Goal: Task Accomplishment & Management: Complete application form

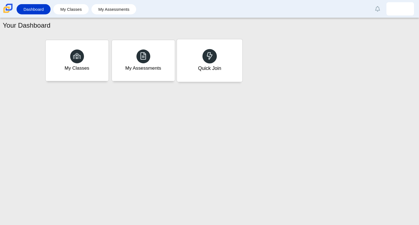
click at [231, 70] on div "Quick Join" at bounding box center [209, 60] width 65 height 43
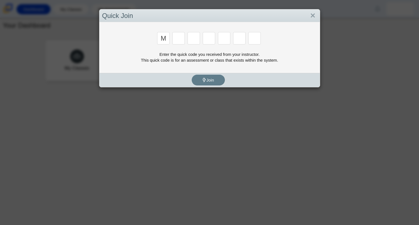
type input "m"
type input "7"
type input "e"
type input "3"
type input "e"
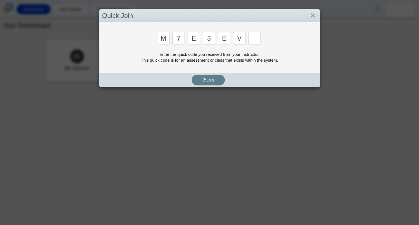
type input "v"
type input "w"
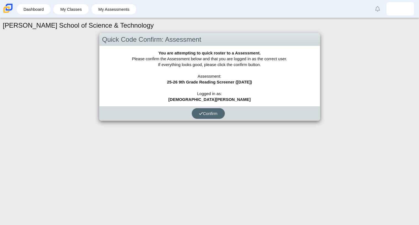
click at [219, 109] on button "Confirm" at bounding box center [208, 113] width 33 height 11
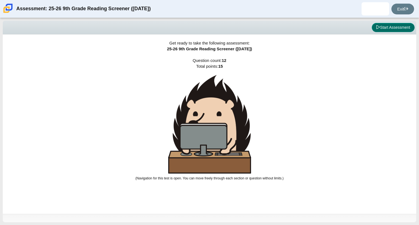
click at [390, 24] on button "Start Assessment" at bounding box center [393, 27] width 43 height 9
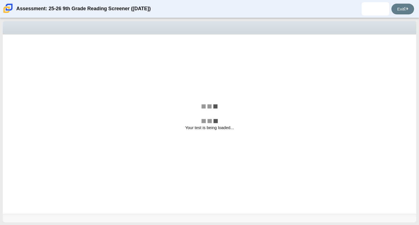
select select "ccc5b315-3c7c-471c-bf90-f22c8299c798"
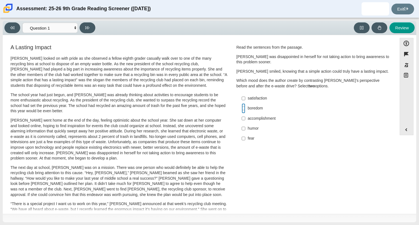
click at [242, 109] on input "boredom boredom" at bounding box center [244, 108] width 4 height 10
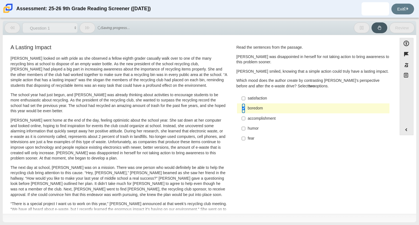
click at [242, 109] on input "boredom boredom" at bounding box center [244, 108] width 4 height 10
checkbox input "false"
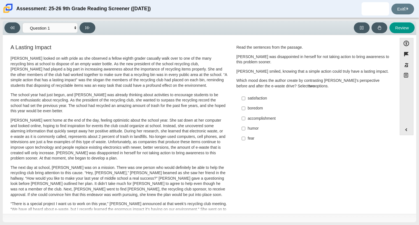
click at [241, 148] on div "A Lasting Impact [PERSON_NAME] looked on with pride as she observed a fellow ei…" at bounding box center [200, 198] width 389 height 311
click at [243, 139] on input "fear fear" at bounding box center [244, 138] width 4 height 10
checkbox input "true"
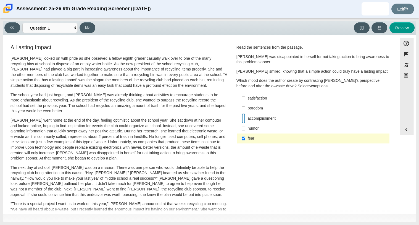
click at [243, 119] on input "accomplishment accomplishment" at bounding box center [244, 118] width 4 height 10
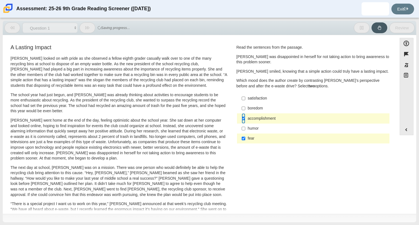
click at [242, 117] on input "accomplishment accomplishment" at bounding box center [244, 118] width 4 height 10
checkbox input "false"
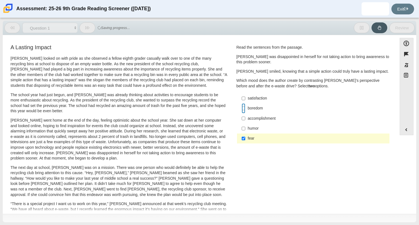
click at [242, 107] on input "boredom boredom" at bounding box center [244, 108] width 4 height 10
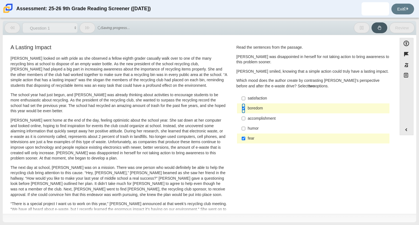
click at [242, 107] on input "boredom boredom" at bounding box center [244, 108] width 4 height 10
checkbox input "false"
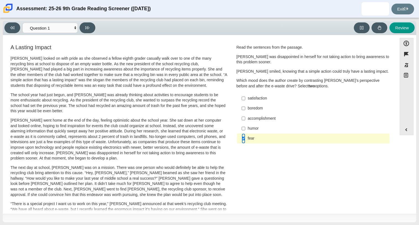
click at [242, 136] on input "fear fear" at bounding box center [244, 138] width 4 height 10
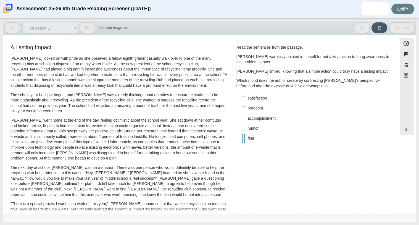
click at [243, 138] on input "fear fear" at bounding box center [244, 138] width 4 height 10
checkbox input "true"
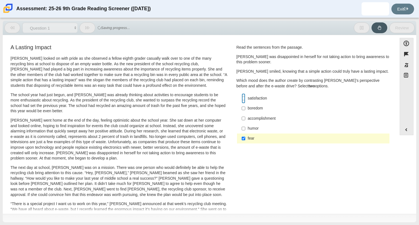
click at [242, 97] on input "satisfaction satisfaction" at bounding box center [244, 98] width 4 height 10
checkbox input "true"
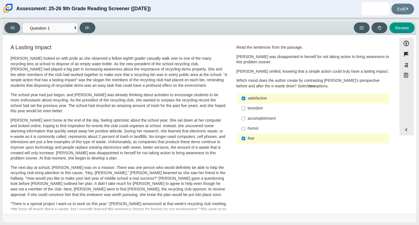
click at [254, 135] on label "fear fear" at bounding box center [314, 138] width 152 height 10
click at [245, 135] on input "fear fear" at bounding box center [244, 138] width 4 height 10
checkbox input "false"
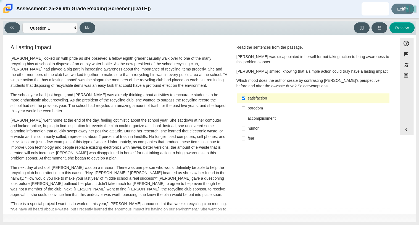
click at [248, 118] on div "accomplishment" at bounding box center [318, 119] width 140 height 6
click at [245, 118] on input "accomplishment accomplishment" at bounding box center [244, 118] width 4 height 10
checkbox input "true"
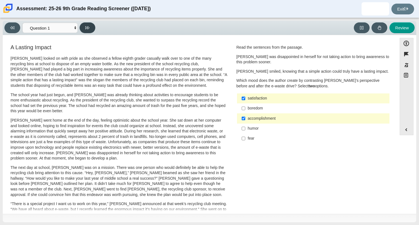
click at [85, 31] on button at bounding box center [88, 27] width 16 height 11
select select "0ff64528-ffd7-428d-b192-babfaadd44e8"
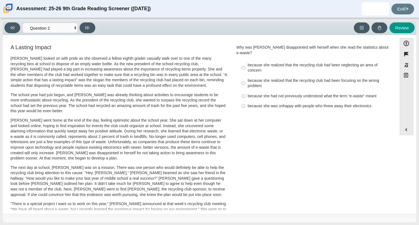
click at [244, 91] on label "because she had not previously understood what the term “e-waste” meant because…" at bounding box center [314, 96] width 152 height 10
click at [244, 91] on input "because she had not previously understood what the term “e-waste” meant because…" at bounding box center [244, 96] width 4 height 10
radio input "true"
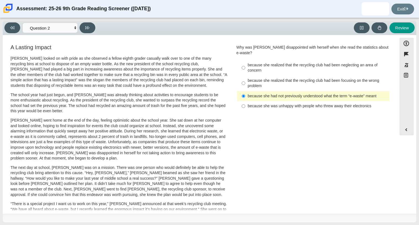
click at [244, 60] on label "because she realized that the recycling club had been neglecting an area of con…" at bounding box center [314, 67] width 152 height 15
click at [244, 60] on input "because she realized that the recycling club had been neglecting an area of con…" at bounding box center [244, 67] width 4 height 15
radio input "true"
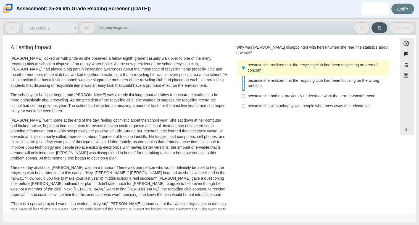
click at [242, 78] on input "because she realized that the recycling club had been focusing on the wrong pro…" at bounding box center [244, 82] width 4 height 15
radio input "true"
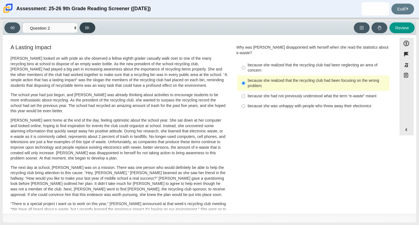
click at [85, 31] on button at bounding box center [88, 27] width 16 height 11
select select "7ce3d843-6974-4858-901c-1ff39630e843"
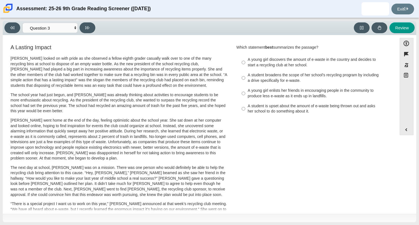
click at [248, 66] on div "A young girl discovers the amount of e-waste in the country and decides to star…" at bounding box center [318, 62] width 140 height 11
click at [245, 66] on input "A young girl discovers the amount of e-waste in the country and decides to star…" at bounding box center [244, 62] width 4 height 15
radio input "true"
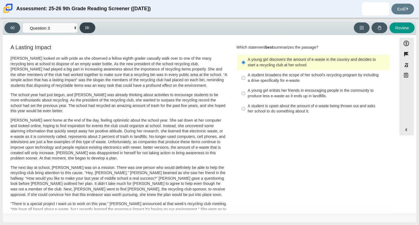
click at [86, 28] on icon at bounding box center [87, 27] width 4 height 3
select select "ca9ea0f1-49c5-4bd1-83b0-472c18652b42"
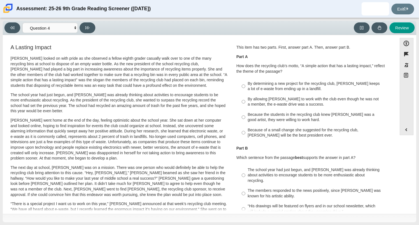
click at [262, 188] on div "The members responded to the news positively, since [PERSON_NAME] was known for…" at bounding box center [318, 193] width 140 height 11
click at [245, 187] on input "The members responded to the news positively, since [PERSON_NAME] was known for…" at bounding box center [244, 193] width 4 height 15
radio input "true"
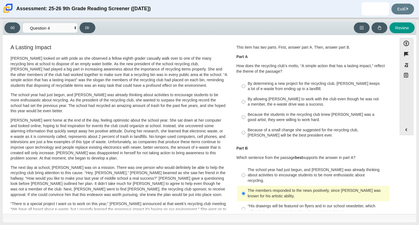
click at [263, 119] on div "Because the students in the recycling club knew [PERSON_NAME] was a good artist…" at bounding box center [318, 117] width 140 height 11
click at [245, 119] on input "Because the students in the recycling club knew [PERSON_NAME] was a good artist…" at bounding box center [244, 116] width 4 height 15
radio input "true"
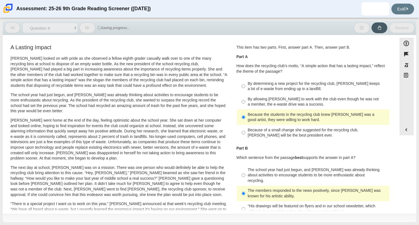
click at [263, 119] on div "Because the students in the recycling club knew [PERSON_NAME] was a good artist…" at bounding box center [318, 117] width 140 height 11
click at [245, 119] on input "Because the students in the recycling club knew [PERSON_NAME] was a good artist…" at bounding box center [244, 116] width 4 height 15
click at [263, 116] on div "Because the students in the recycling club knew [PERSON_NAME] was a good artist…" at bounding box center [318, 117] width 140 height 11
click at [245, 116] on input "Because the students in the recycling club knew [PERSON_NAME] was a good artist…" at bounding box center [244, 116] width 4 height 15
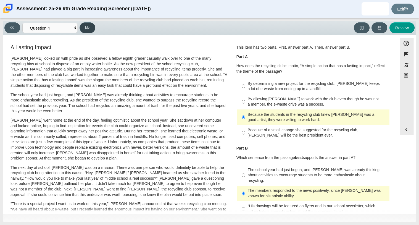
click at [83, 31] on button at bounding box center [88, 27] width 16 height 11
select select "e41f1a79-e29f-4095-8030-a53364015bed"
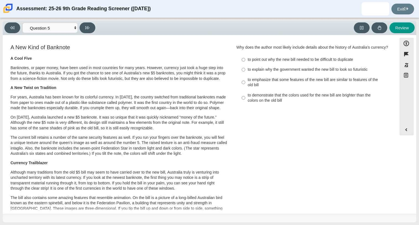
click at [248, 83] on div "to emphasize that some features of the new bill are similar to features of the …" at bounding box center [318, 82] width 140 height 11
click at [245, 83] on input "to emphasize that some features of the new bill are similar to features of the …" at bounding box center [244, 82] width 4 height 15
radio input "true"
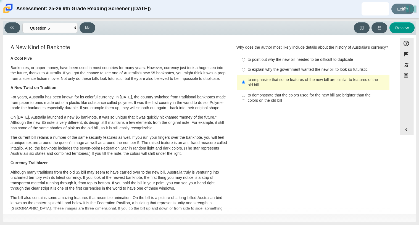
click at [248, 72] on div "to explain why the government wanted the new bill to look so futuristic" at bounding box center [318, 70] width 140 height 6
click at [245, 75] on input "to explain why the government wanted the new bill to look so futuristic to expl…" at bounding box center [244, 70] width 4 height 10
radio input "true"
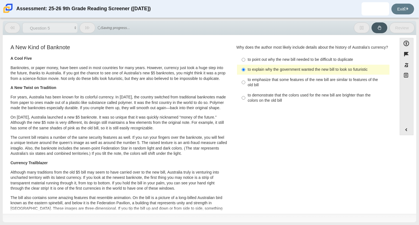
click at [251, 80] on label "to emphasize that some features of the new bill are similar to features of the …" at bounding box center [314, 82] width 152 height 15
click at [245, 80] on input "to emphasize that some features of the new bill are similar to features of the …" at bounding box center [244, 82] width 4 height 15
radio input "true"
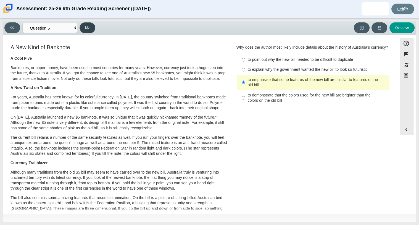
click at [85, 32] on button at bounding box center [88, 27] width 16 height 11
select select "69146e31-7b3d-4a3e-9ce6-f30c24342ae0"
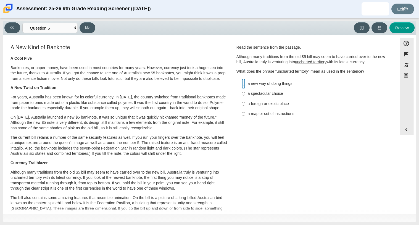
click at [242, 79] on input "a new way of doing things a new way of doing things" at bounding box center [244, 83] width 4 height 10
radio input "true"
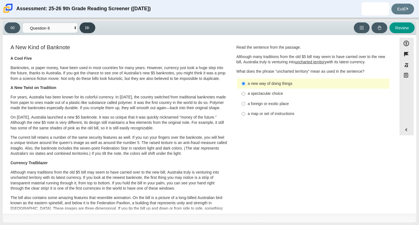
click at [85, 27] on button at bounding box center [88, 27] width 16 height 11
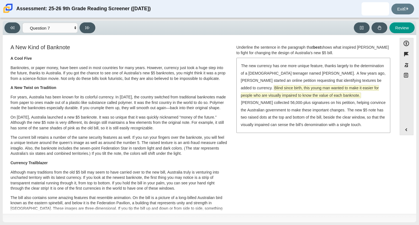
click at [278, 88] on span "Blind since birth, this young man wanted to make it easier for people who are v…" at bounding box center [310, 91] width 138 height 12
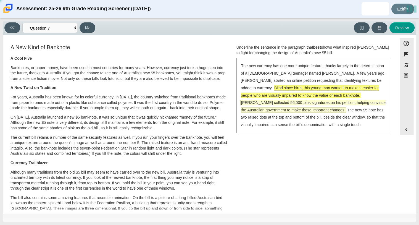
click at [279, 101] on span "[PERSON_NAME] collected 56,000-plus signatures on his petition, helping convinc…" at bounding box center [313, 106] width 145 height 12
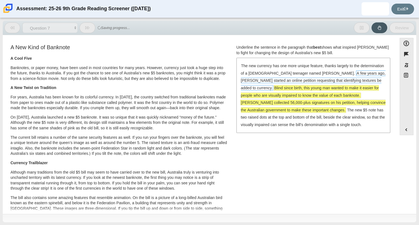
click at [278, 81] on span "A few years ago, [PERSON_NAME] started an online petition requesting that ident…" at bounding box center [313, 81] width 145 height 20
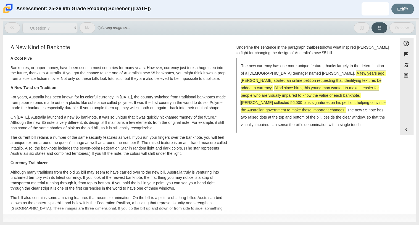
click at [275, 79] on span "A few years ago, [PERSON_NAME] started an online petition requesting that ident…" at bounding box center [313, 81] width 145 height 20
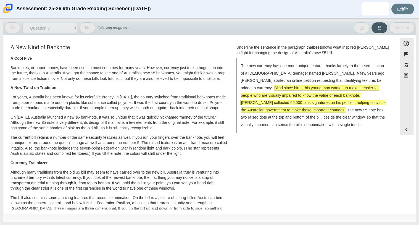
click at [276, 88] on span "Blind since birth, this young man wanted to make it easier for people who are v…" at bounding box center [310, 91] width 138 height 12
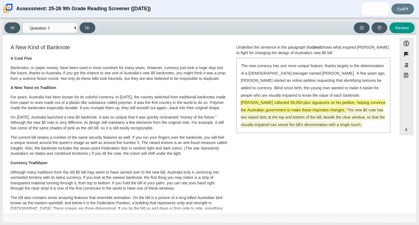
click at [275, 124] on span "The new $5 note has two raised dots at the top and bottom of the bill, beside t…" at bounding box center [313, 117] width 144 height 20
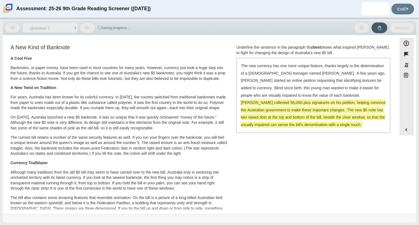
click at [274, 76] on div "The new currency has one more unique feature, thanks largely to the determinati…" at bounding box center [313, 95] width 153 height 74
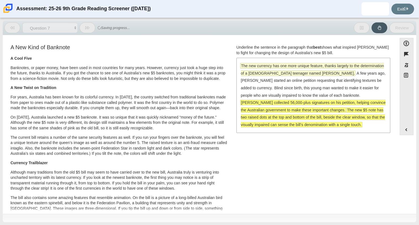
click at [273, 75] on span "The new currency has one more unique feature, thanks largely to the determinati…" at bounding box center [312, 69] width 143 height 12
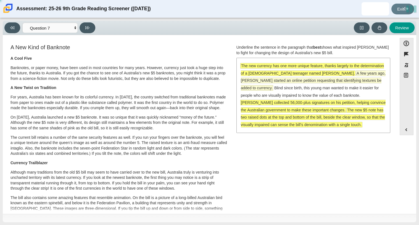
click at [276, 82] on span "A few years ago, [PERSON_NAME] started an online petition requesting that ident…" at bounding box center [313, 81] width 145 height 20
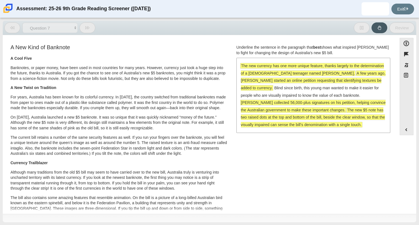
click at [276, 82] on span "A few years ago, [PERSON_NAME] started an online petition requesting that ident…" at bounding box center [313, 81] width 145 height 20
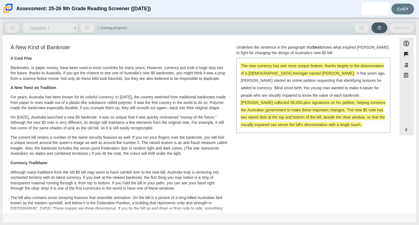
click at [268, 69] on div "The new currency has one more unique feature, thanks largely to the determinati…" at bounding box center [313, 95] width 153 height 74
click at [270, 71] on span "The new currency has one more unique feature, thanks largely to the determinati…" at bounding box center [312, 69] width 143 height 12
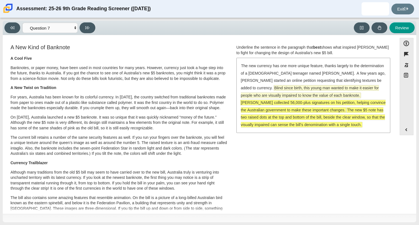
click at [289, 87] on span "Blind since birth, this young man wanted to make it easier for people who are v…" at bounding box center [310, 91] width 138 height 12
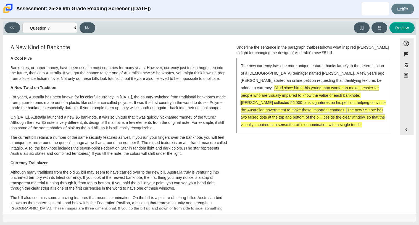
click at [300, 122] on span "The new $5 note has two raised dots at the top and bottom of the bill, beside t…" at bounding box center [313, 117] width 144 height 20
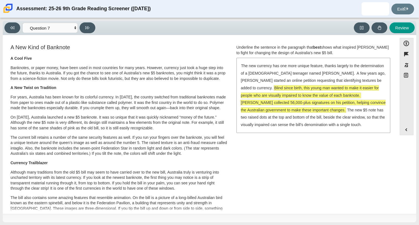
click at [266, 93] on span "Blind since birth, this young man wanted to make it easier for people who are v…" at bounding box center [310, 91] width 138 height 12
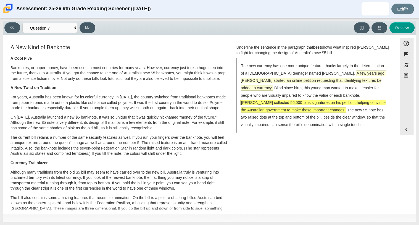
click at [256, 80] on span "A few years ago, [PERSON_NAME] started an online petition requesting that ident…" at bounding box center [313, 81] width 145 height 20
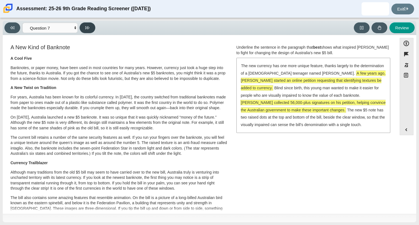
click at [93, 25] on button at bounding box center [88, 27] width 16 height 11
select select "ea8338c2-a6a3-418e-a305-2b963b54a290"
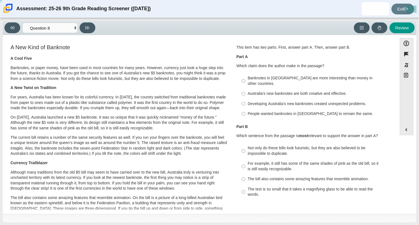
click at [249, 78] on div "Banknotes in [GEOGRAPHIC_DATA] are more interesting than money in other countri…" at bounding box center [318, 80] width 140 height 11
click at [245, 78] on input "Banknotes in [GEOGRAPHIC_DATA] are more interesting than money in other countri…" at bounding box center [244, 80] width 4 height 15
radio input "true"
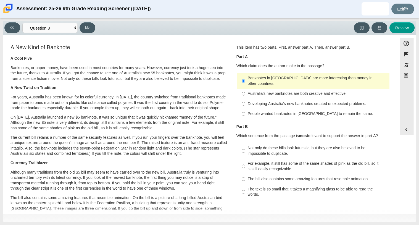
click at [262, 176] on div "The bill also contains some amazing features that resemble animation." at bounding box center [318, 179] width 140 height 6
click at [245, 176] on input "The bill also contains some amazing features that resemble animation. The bill …" at bounding box center [244, 179] width 4 height 10
radio input "true"
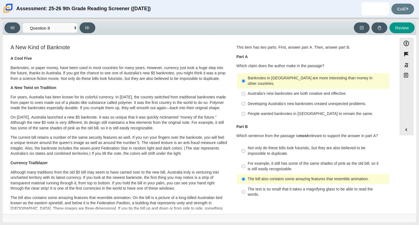
click at [90, 33] on div "Viewing Question 8 of 12 in Pacing Mode Questions Question 1 Question 2 Questio…" at bounding box center [210, 28] width 414 height 14
drag, startPoint x: 89, startPoint y: 30, endPoint x: 181, endPoint y: 106, distance: 119.3
click at [181, 106] on div "Viewing Question 8 of 12 in Pacing Mode Questions Question 1 Question 2 Questio…" at bounding box center [210, 121] width 414 height 201
click at [272, 165] on div "For example, it still has some of the same shades of pink as the old bill, so i…" at bounding box center [318, 166] width 140 height 11
click at [245, 165] on input "For example, it still has some of the same shades of pink as the old bill, so i…" at bounding box center [244, 166] width 4 height 15
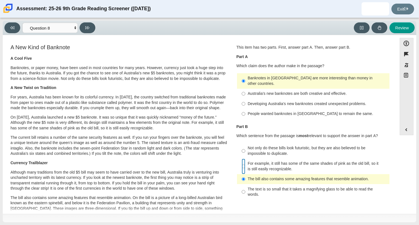
radio input "true"
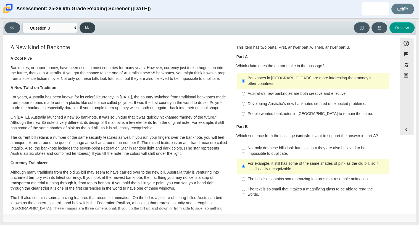
click at [93, 27] on button at bounding box center [88, 27] width 16 height 11
select select "89f058d6-b15c-4ef5-a4b3-fdaffb8868b6"
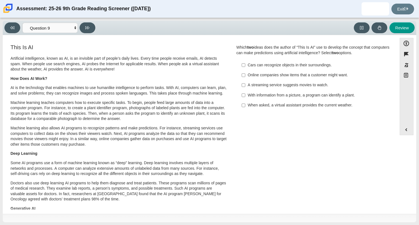
click at [249, 71] on label "Online companies show items that a customer might want. Online companies show i…" at bounding box center [314, 75] width 152 height 10
click at [245, 71] on input "Online companies show items that a customer might want. Online companies show i…" at bounding box center [244, 75] width 4 height 10
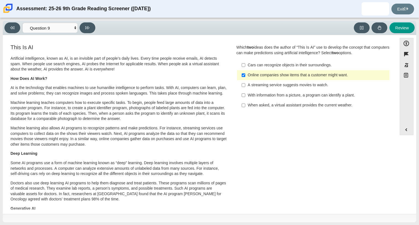
click at [253, 77] on div "Online companies show items that a customer might want." at bounding box center [318, 75] width 140 height 6
click at [245, 77] on input "Online companies show items that a customer might want. Online companies show i…" at bounding box center [244, 75] width 4 height 10
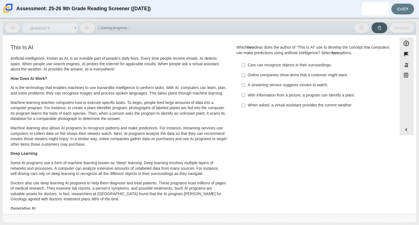
click at [254, 77] on div "Online companies show items that a customer might want." at bounding box center [318, 75] width 140 height 6
click at [245, 77] on input "Online companies show items that a customer might want. Online companies show i…" at bounding box center [244, 75] width 4 height 10
checkbox input "true"
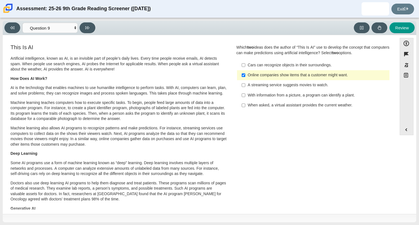
click at [255, 91] on label "With information from a picture, a program can identify a plant. With informati…" at bounding box center [314, 95] width 152 height 10
click at [245, 91] on input "With information from a picture, a program can identify a plant. With informati…" at bounding box center [244, 95] width 4 height 10
checkbox input "true"
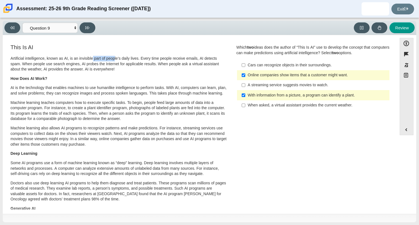
drag, startPoint x: 93, startPoint y: 60, endPoint x: 115, endPoint y: 61, distance: 22.1
click at [115, 61] on p "Artificial intelligence, known as AI, is an invisible part of people’s daily li…" at bounding box center [118, 64] width 217 height 16
click at [116, 63] on p "Artificial intelligence, known as AI, is an invisible part of people’s daily li…" at bounding box center [118, 64] width 217 height 16
click at [86, 27] on icon at bounding box center [87, 28] width 4 height 4
select select "cdf3c14e-a918-44d1-9b63-3db0fa81641e"
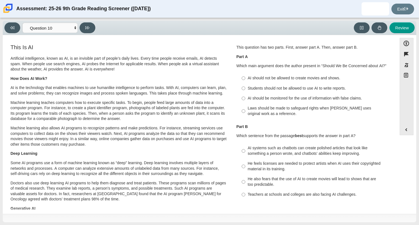
click at [274, 150] on div "AI systems such as chatbots can create polished articles that look like somethi…" at bounding box center [318, 150] width 140 height 11
click at [245, 150] on input "AI systems such as chatbots can create polished articles that look like somethi…" at bounding box center [244, 150] width 4 height 15
radio input "true"
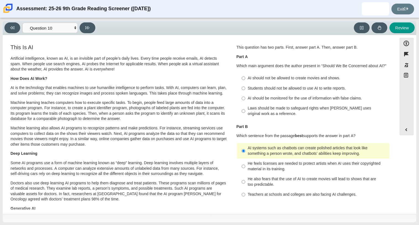
click at [274, 150] on div "AI systems such as chatbots can create polished articles that look like somethi…" at bounding box center [318, 150] width 140 height 11
click at [245, 150] on input "AI systems such as chatbots can create polished articles that look like somethi…" at bounding box center [244, 150] width 4 height 15
click at [274, 150] on div "AI systems such as chatbots can create polished articles that look like somethi…" at bounding box center [318, 150] width 140 height 11
click at [245, 150] on input "AI systems such as chatbots can create polished articles that look like somethi…" at bounding box center [244, 150] width 4 height 15
click at [266, 150] on div "AI systems such as chatbots can create polished articles that look like somethi…" at bounding box center [318, 150] width 140 height 11
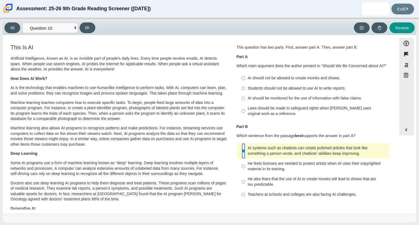
click at [245, 150] on input "AI systems such as chatbots can create polished articles that look like somethi…" at bounding box center [244, 150] width 4 height 15
click at [266, 150] on div "AI systems such as chatbots can create polished articles that look like somethi…" at bounding box center [318, 150] width 140 height 11
click at [245, 150] on input "AI systems such as chatbots can create polished articles that look like somethi…" at bounding box center [244, 150] width 4 height 15
click at [266, 150] on div "AI systems such as chatbots can create polished articles that look like somethi…" at bounding box center [318, 150] width 140 height 11
click at [245, 150] on input "AI systems such as chatbots can create polished articles that look like somethi…" at bounding box center [244, 150] width 4 height 15
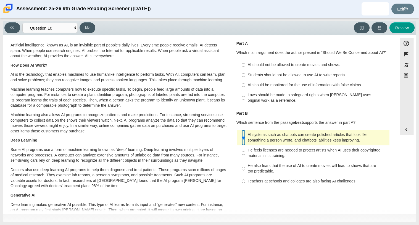
scroll to position [16, 0]
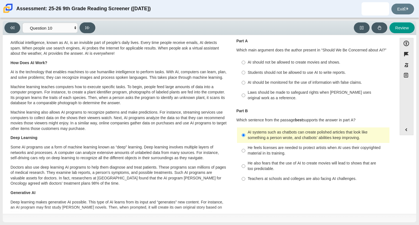
click at [280, 165] on div "He also fears that the use of AI to create movies will lead to shows that are t…" at bounding box center [318, 166] width 140 height 11
click at [245, 165] on input "He also fears that the use of AI to create movies will lead to shows that are t…" at bounding box center [244, 165] width 4 height 15
radio input "true"
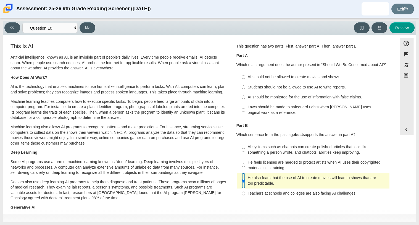
scroll to position [0, 0]
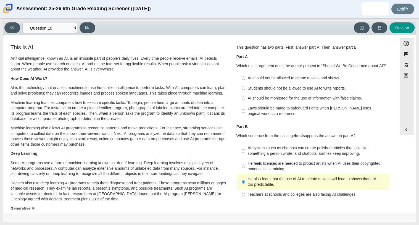
click at [285, 167] on div "He feels licenses are needed to protect artists when AI uses their copyrighted …" at bounding box center [318, 166] width 140 height 11
click at [245, 167] on input "He feels licenses are needed to protect artists when AI uses their copyrighted …" at bounding box center [244, 166] width 4 height 15
radio input "true"
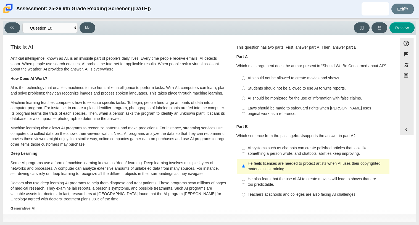
click at [286, 152] on div "AI systems such as chatbots can create polished articles that look like somethi…" at bounding box center [318, 150] width 140 height 11
click at [245, 152] on input "AI systems such as chatbots can create polished articles that look like somethi…" at bounding box center [244, 150] width 4 height 15
radio input "true"
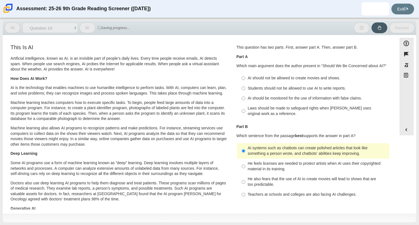
click at [267, 110] on div "Laws should be made to safeguard rights when [PERSON_NAME] uses original work a…" at bounding box center [318, 111] width 140 height 11
click at [245, 110] on input "Laws should be made to safeguard rights when [PERSON_NAME] uses original work a…" at bounding box center [244, 110] width 4 height 15
radio input "true"
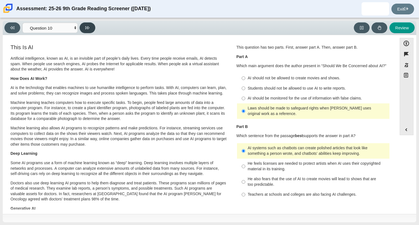
click at [83, 25] on button at bounding box center [88, 27] width 16 height 11
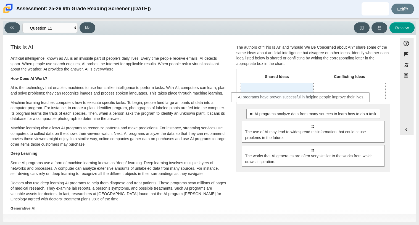
drag, startPoint x: 305, startPoint y: 114, endPoint x: 294, endPoint y: 97, distance: 19.6
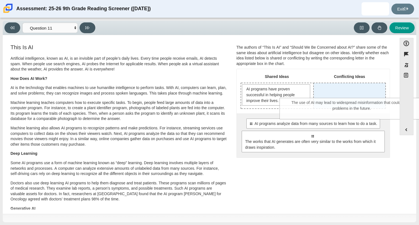
drag, startPoint x: 300, startPoint y: 140, endPoint x: 339, endPoint y: 107, distance: 51.0
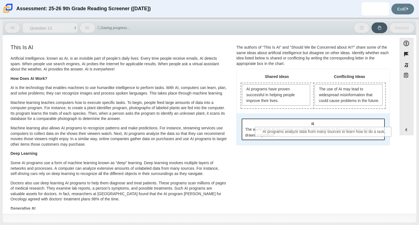
drag, startPoint x: 281, startPoint y: 128, endPoint x: 292, endPoint y: 130, distance: 11.5
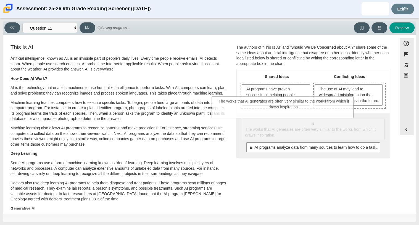
drag, startPoint x: 291, startPoint y: 143, endPoint x: 264, endPoint y: 114, distance: 40.3
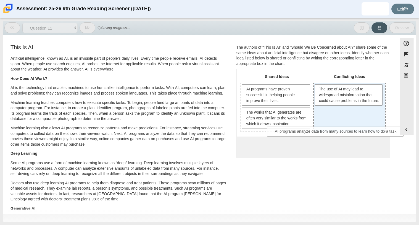
drag, startPoint x: 296, startPoint y: 144, endPoint x: 321, endPoint y: 128, distance: 29.8
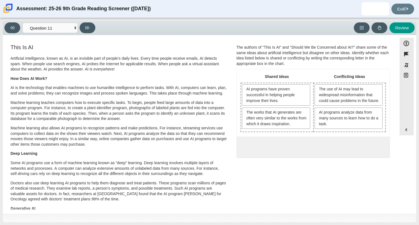
click at [89, 22] on div "Viewing Question 11 of 12 in Pacing Mode Questions Question 1 Question 2 Questi…" at bounding box center [210, 28] width 414 height 14
click at [90, 23] on button at bounding box center [88, 27] width 16 height 11
select select "c3effed4-44ce-4a19-bd96-1787f34e9b4c"
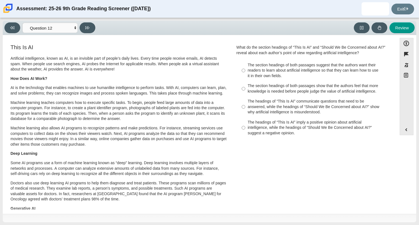
click at [266, 91] on div "The section headings of both passages show that the authors feel that more know…" at bounding box center [318, 88] width 140 height 11
click at [245, 91] on input "The section headings of both passages show that the authors feel that more know…" at bounding box center [244, 88] width 4 height 15
radio input "true"
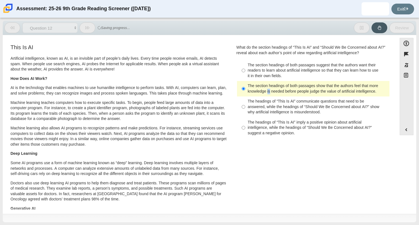
click at [265, 91] on div "The section headings of both passages show that the authors feel that more know…" at bounding box center [318, 88] width 140 height 11
click at [245, 91] on input "The section headings of both passages show that the authors feel that more know…" at bounding box center [244, 88] width 4 height 15
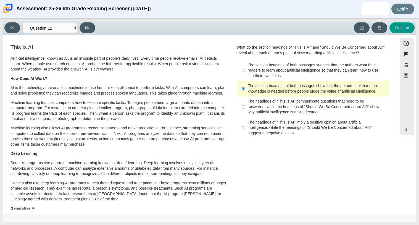
click at [239, 90] on label "The section headings of both passages show that the authors feel that more know…" at bounding box center [314, 88] width 152 height 15
click at [242, 90] on input "The section headings of both passages show that the authors feel that more know…" at bounding box center [244, 88] width 4 height 15
click at [239, 91] on label "The section headings of both passages show that the authors feel that more know…" at bounding box center [314, 88] width 152 height 15
click at [242, 91] on input "The section headings of both passages show that the authors feel that more know…" at bounding box center [244, 88] width 4 height 15
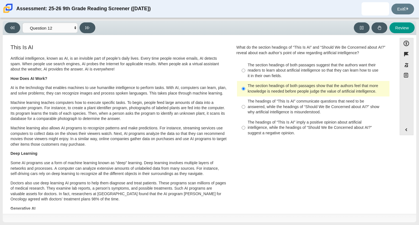
click at [248, 105] on div "The headings of “This Is AI” communicate questions that need to be answered, wh…" at bounding box center [318, 107] width 140 height 16
click at [245, 105] on input "The headings of “This Is AI” communicate questions that need to be answered, wh…" at bounding box center [244, 106] width 4 height 21
radio input "true"
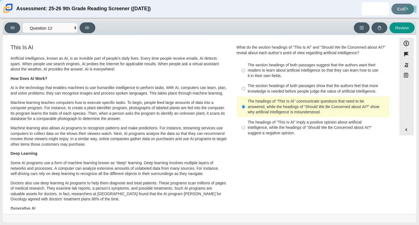
click at [251, 124] on div "The headings of “This Is AI” imply a positive opinion about artificial intellig…" at bounding box center [318, 128] width 140 height 16
click at [245, 124] on input "The headings of “This Is AI” imply a positive opinion about artificial intellig…" at bounding box center [244, 127] width 4 height 21
radio input "true"
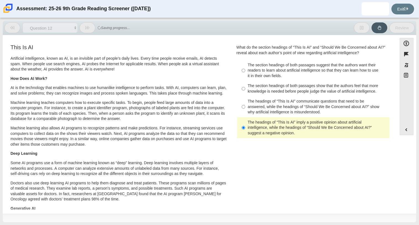
click at [257, 90] on div "The section headings of both passages show that the authors feel that more know…" at bounding box center [318, 88] width 140 height 11
click at [245, 90] on input "The section headings of both passages show that the authors feel that more know…" at bounding box center [244, 88] width 4 height 15
radio input "true"
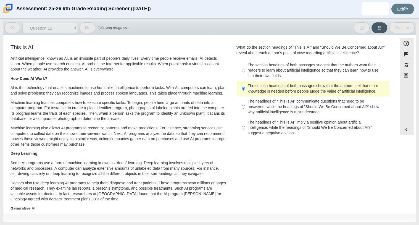
click at [259, 70] on div "The section headings of both passages suggest that the authors want their reade…" at bounding box center [318, 70] width 140 height 16
click at [245, 70] on input "The section headings of both passages suggest that the authors want their reade…" at bounding box center [244, 70] width 4 height 21
radio input "true"
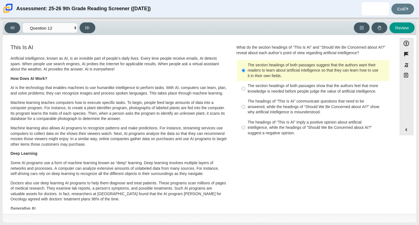
click at [254, 86] on div "The section headings of both passages show that the authors feel that more know…" at bounding box center [318, 88] width 140 height 11
click at [245, 86] on input "The section headings of both passages show that the authors feel that more know…" at bounding box center [244, 88] width 4 height 15
radio input "true"
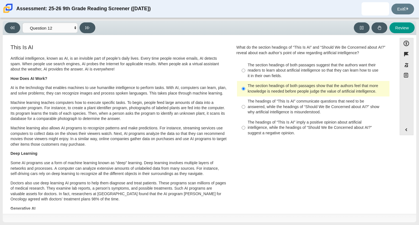
click at [83, 22] on div "Viewing Question 12 of 12 in Pacing Mode Questions Question 1 Question 2 Questi…" at bounding box center [50, 27] width 93 height 11
click at [84, 23] on button at bounding box center [88, 27] width 16 height 11
select select "review"
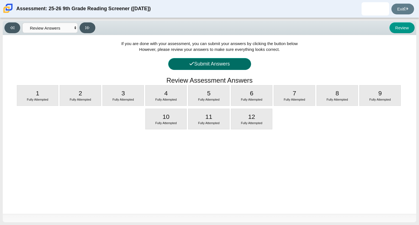
click at [217, 61] on button "Submit Answers" at bounding box center [209, 64] width 83 height 12
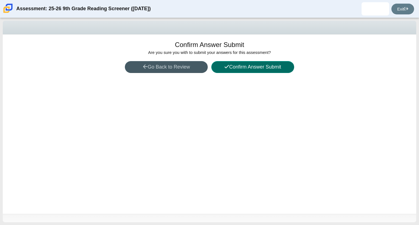
click at [224, 70] on button "Confirm Answer Submit" at bounding box center [252, 67] width 83 height 12
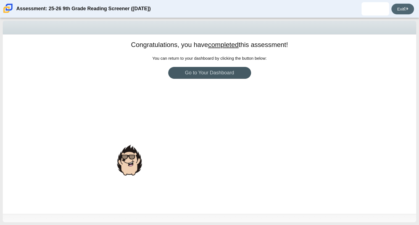
click at [396, 9] on link "Exit" at bounding box center [403, 9] width 23 height 11
